Goal: Transaction & Acquisition: Purchase product/service

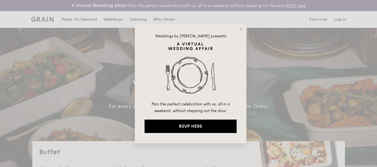
select select
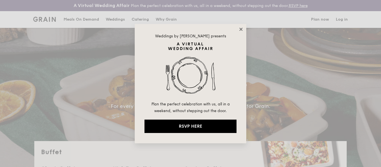
click at [240, 27] on icon at bounding box center [240, 29] width 5 height 5
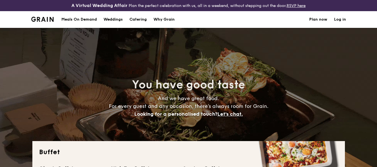
click at [143, 19] on h1 "Catering" at bounding box center [137, 19] width 17 height 17
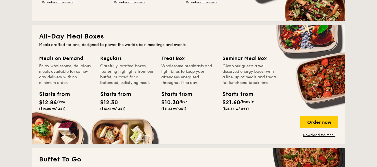
scroll to position [251, 0]
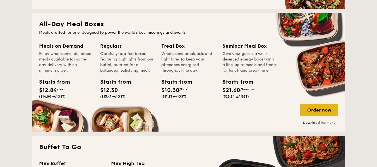
click at [316, 110] on div "Order now" at bounding box center [319, 110] width 38 height 12
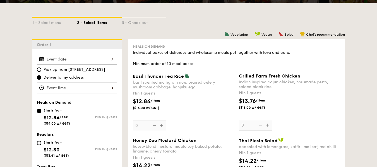
scroll to position [139, 0]
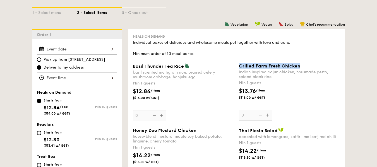
drag, startPoint x: 238, startPoint y: 64, endPoint x: 299, endPoint y: 67, distance: 60.3
click at [299, 67] on span "Grilled Farm Fresh Chicken" at bounding box center [269, 65] width 61 height 5
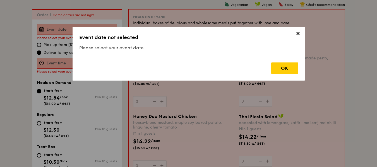
copy span "Grilled Farm Fresh Chicken"
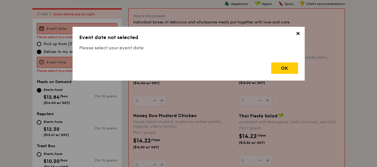
click at [297, 34] on span "✕" at bounding box center [298, 35] width 8 height 8
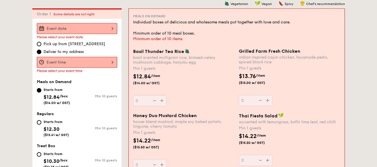
click at [237, 56] on div "Grilled Farm Fresh Chicken indian inspired cajun chicken, housmade pesto, spice…" at bounding box center [289, 77] width 106 height 57
click at [239, 49] on span "Grilled Farm Fresh Chicken" at bounding box center [269, 51] width 61 height 5
click at [239, 95] on input "0" at bounding box center [255, 100] width 33 height 11
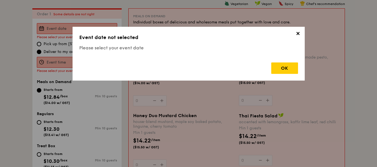
click at [299, 34] on span "✕" at bounding box center [298, 35] width 8 height 8
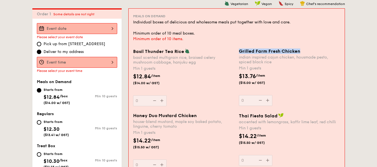
copy span "Grilled Farm Fresh Chicken"
drag, startPoint x: 300, startPoint y: 52, endPoint x: 238, endPoint y: 50, distance: 62.5
click at [238, 50] on div "Grilled Farm Fresh Chicken indian inspired cajun chicken, housmade pesto, spice…" at bounding box center [289, 77] width 106 height 57
drag, startPoint x: 274, startPoint y: 63, endPoint x: 238, endPoint y: 52, distance: 37.5
click at [239, 52] on div "Grilled Farm Fresh Chicken indian inspired cajun chicken, housmade pesto, spice…" at bounding box center [289, 57] width 101 height 16
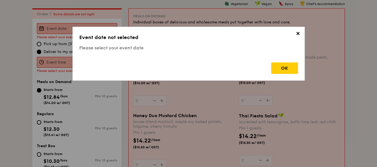
click at [298, 36] on span "✕" at bounding box center [298, 35] width 8 height 8
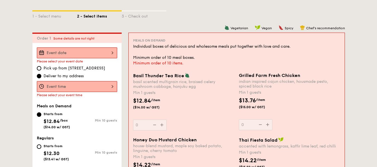
scroll to position [132, 0]
